Goal: Task Accomplishment & Management: Use online tool/utility

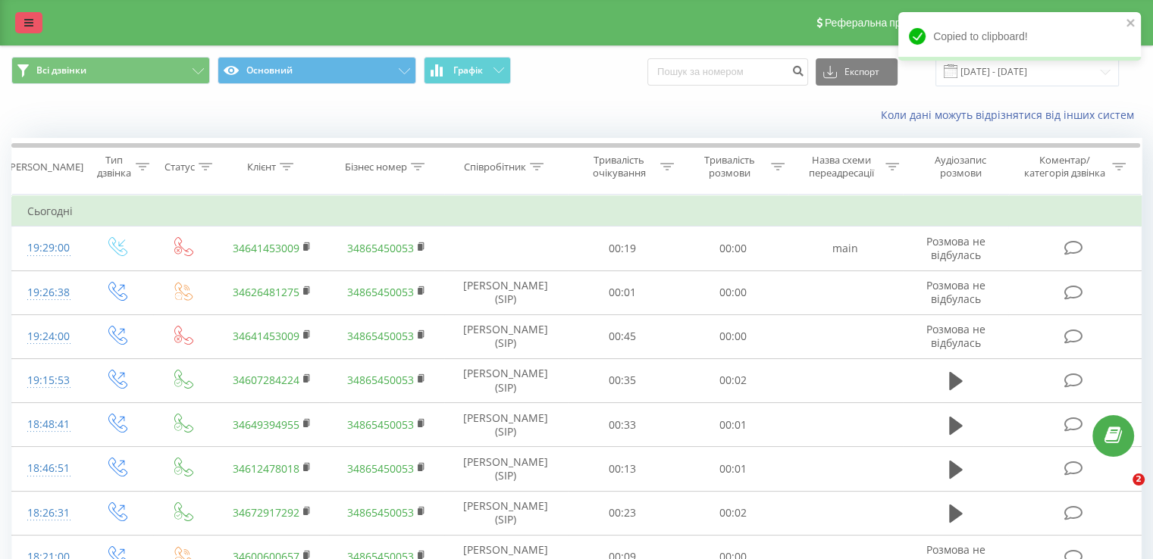
click at [30, 22] on icon at bounding box center [28, 22] width 9 height 11
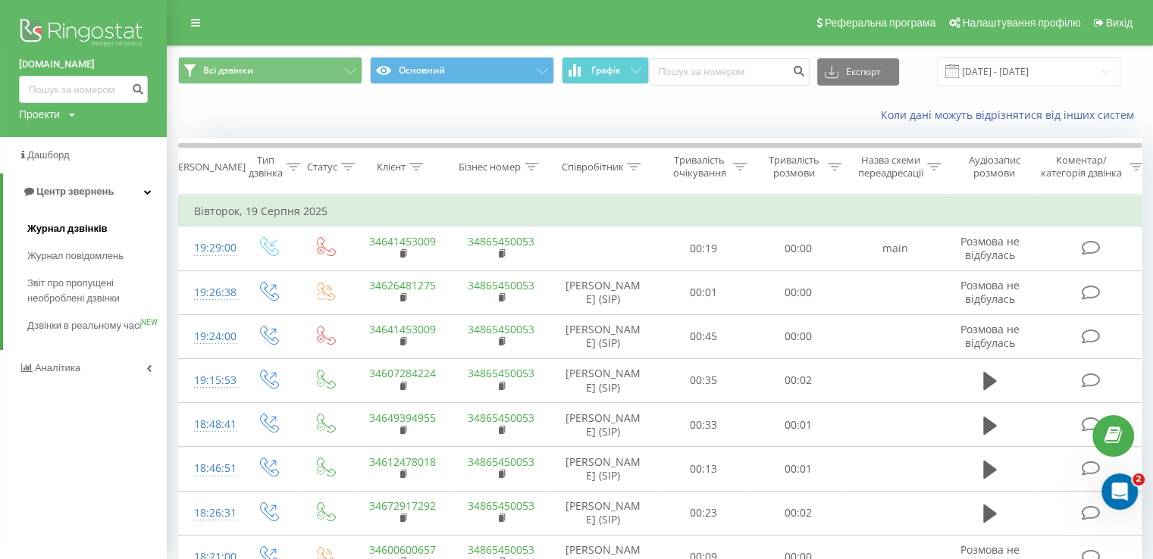
click at [97, 227] on span "Журнал дзвінків" at bounding box center [67, 228] width 80 height 15
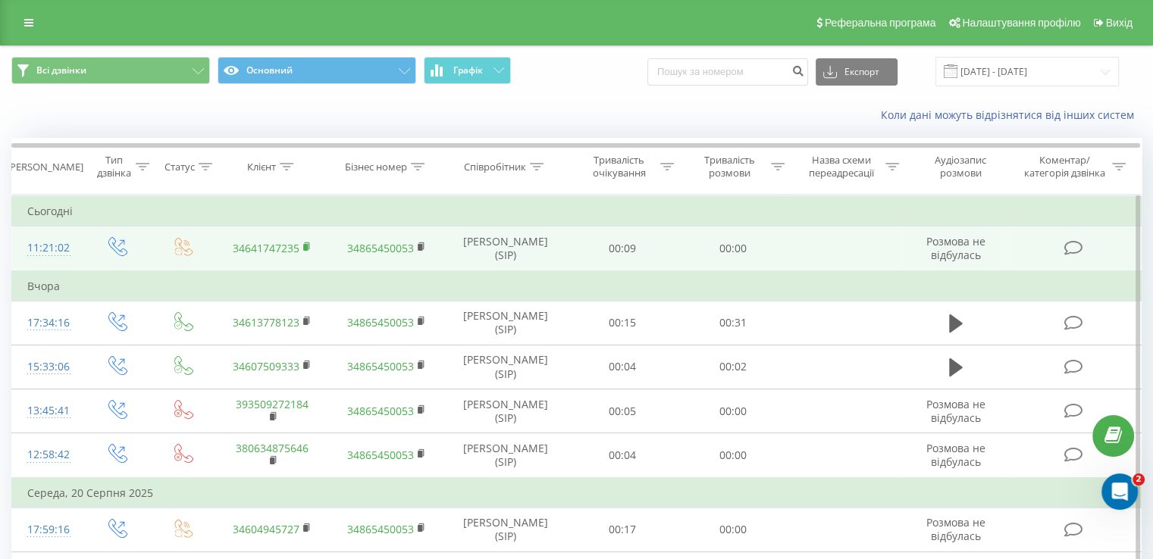
click at [306, 246] on rect at bounding box center [305, 247] width 5 height 7
